Goal: Task Accomplishment & Management: Manage account settings

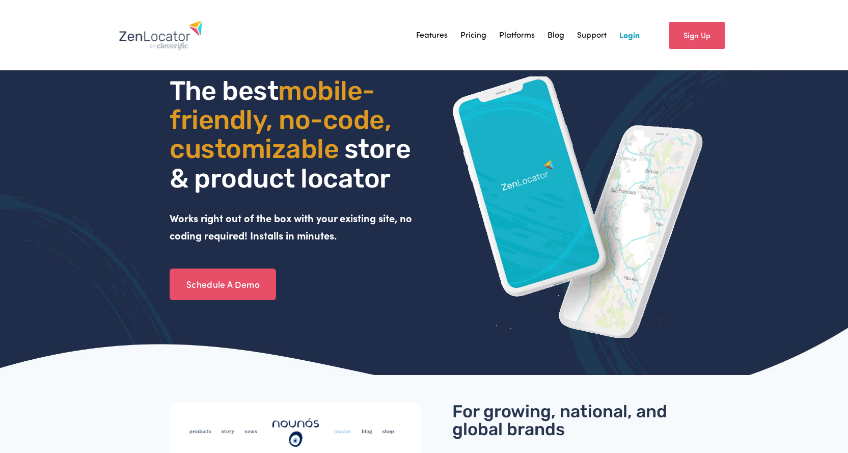
click at [625, 39] on link "Login" at bounding box center [629, 34] width 20 height 15
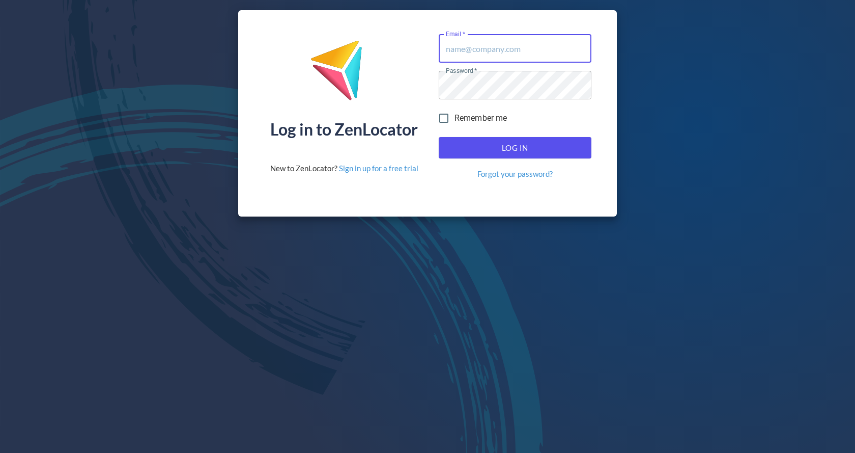
type input "[EMAIL_ADDRESS][DOMAIN_NAME]"
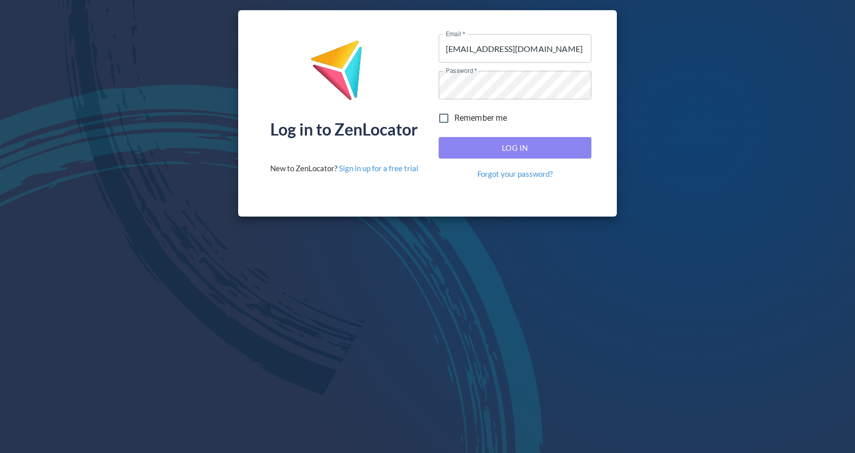
click at [512, 146] on span "Log In" at bounding box center [515, 147] width 130 height 13
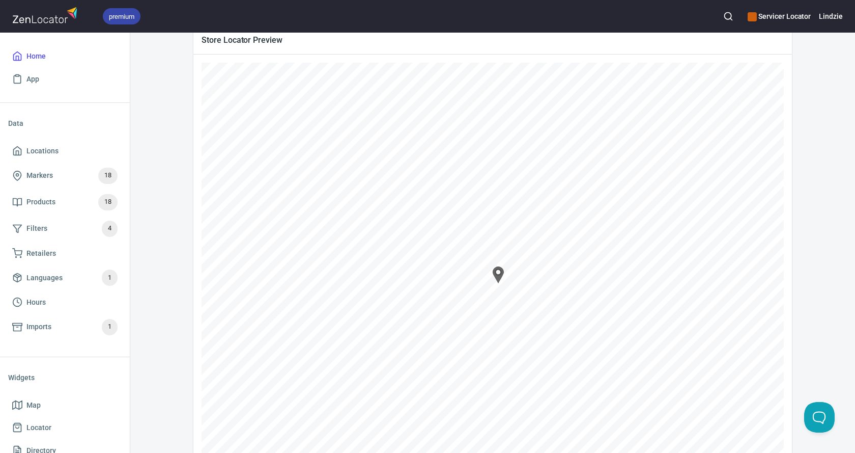
scroll to position [177, 0]
